Goal: Task Accomplishment & Management: Manage account settings

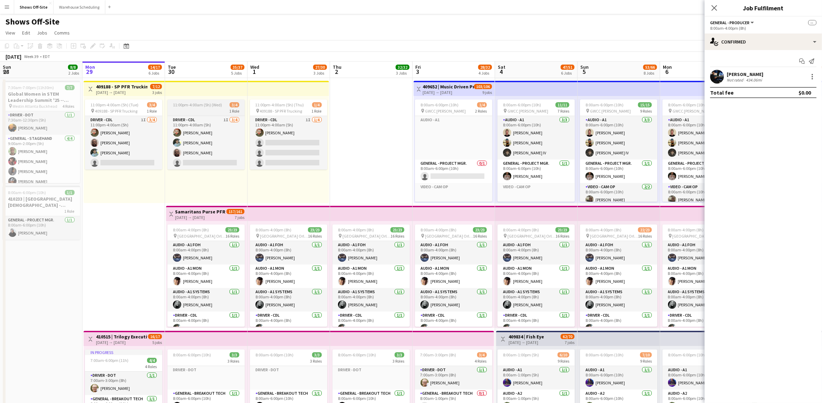
scroll to position [118, 0]
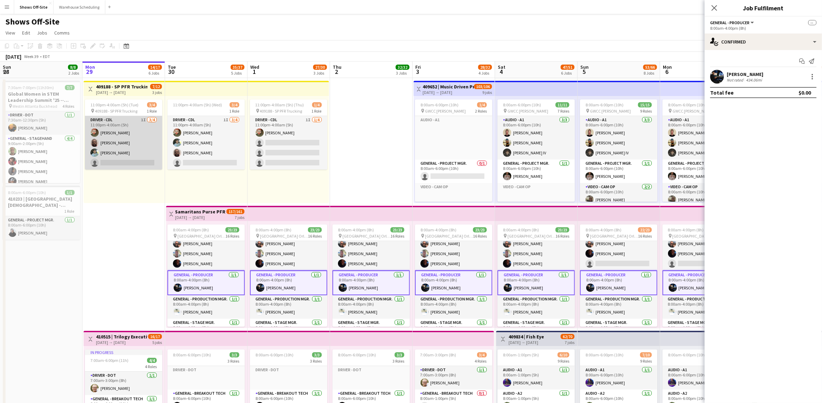
click at [133, 135] on app-card-role "Driver - CDL 1I [DATE] 11:00pm-4:00am (5h) [PERSON_NAME] [PERSON_NAME] [PERSON_…" at bounding box center [123, 143] width 77 height 54
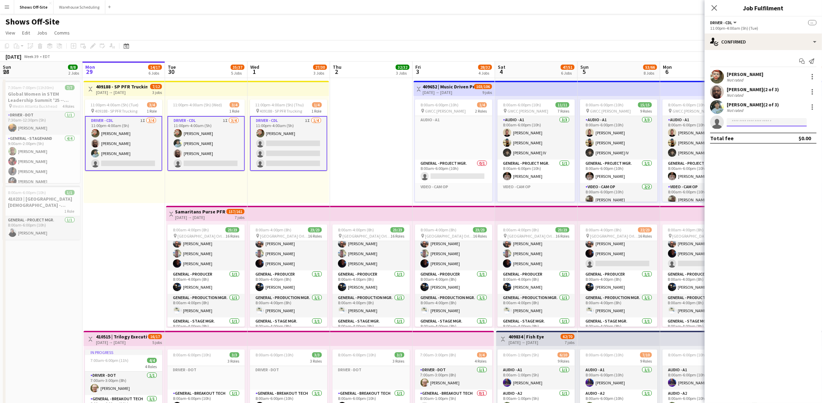
click at [756, 122] on input at bounding box center [767, 122] width 80 height 8
click at [776, 36] on div "single-neutral-actions-check-2 Confirmed" at bounding box center [763, 42] width 117 height 17
click at [773, 70] on span "Invited" at bounding box center [776, 71] width 14 height 6
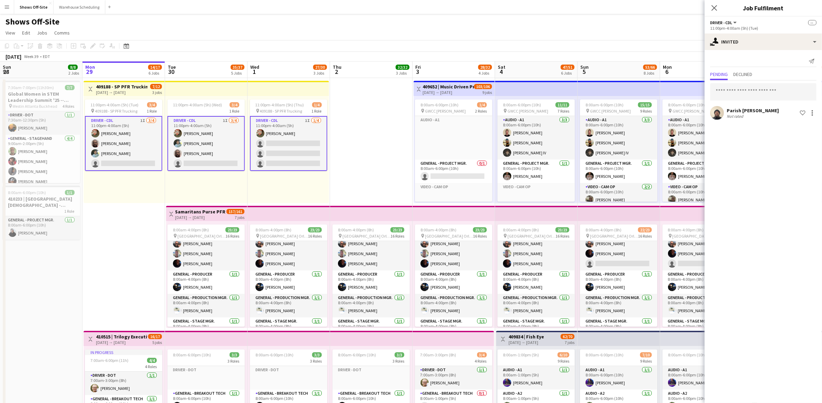
click at [608, 28] on app-page-menu "View Day view expanded Day view collapsed Month view Date picker Jump to [DATE]…" at bounding box center [411, 33] width 822 height 13
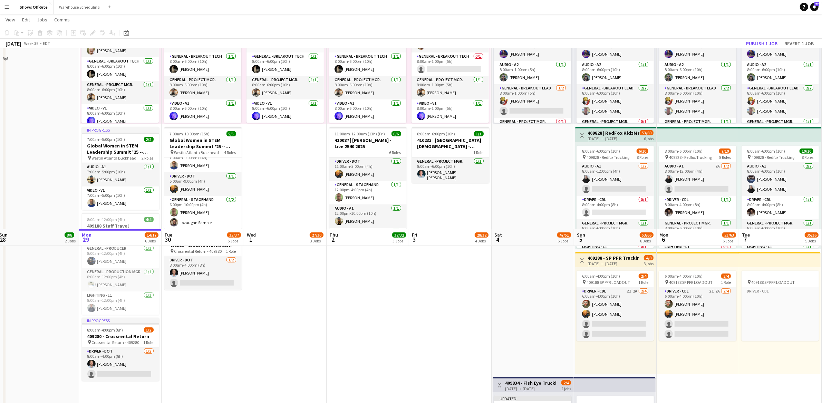
scroll to position [284, 0]
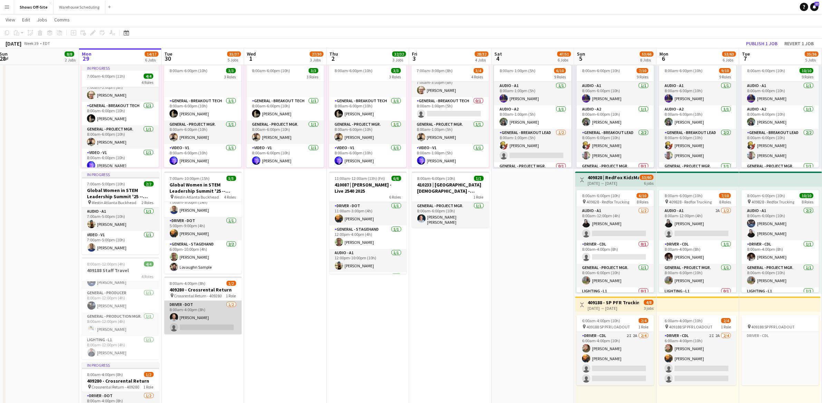
click at [203, 327] on app-card-role "Driver - DOT [DATE] 8:00am-4:00pm (8h) [PERSON_NAME] single-neutral-actions" at bounding box center [202, 318] width 77 height 34
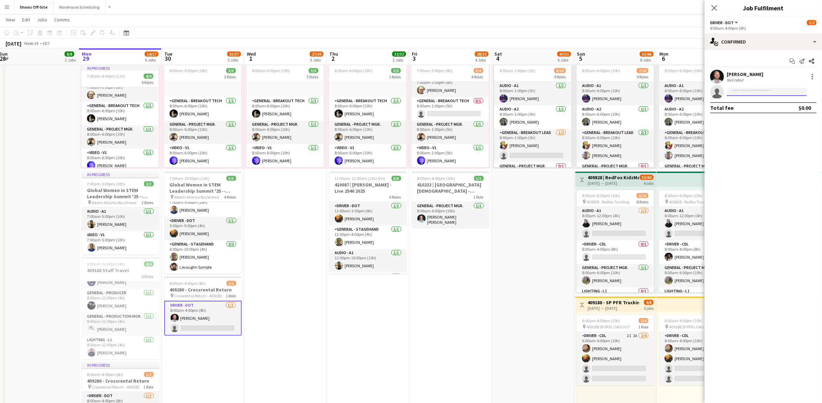
click at [774, 94] on input at bounding box center [767, 92] width 80 height 8
type input "****"
click at [748, 124] on span "[EMAIL_ADDRESS][DOMAIN_NAME]" at bounding box center [767, 125] width 69 height 6
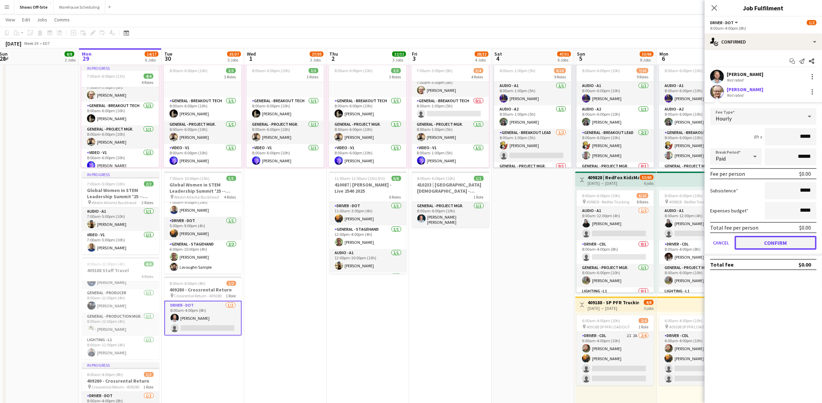
click at [754, 242] on button "Confirm" at bounding box center [776, 243] width 82 height 14
